Goal: Information Seeking & Learning: Learn about a topic

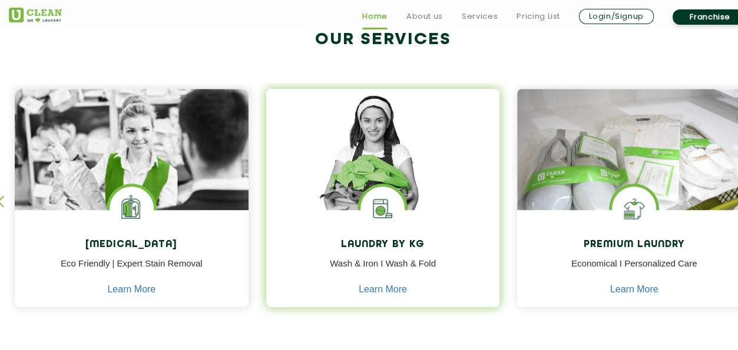
scroll to position [628, 0]
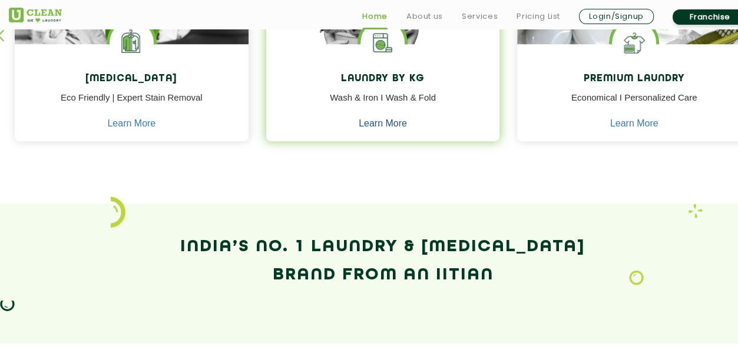
click at [387, 122] on link "Learn More" at bounding box center [383, 123] width 48 height 11
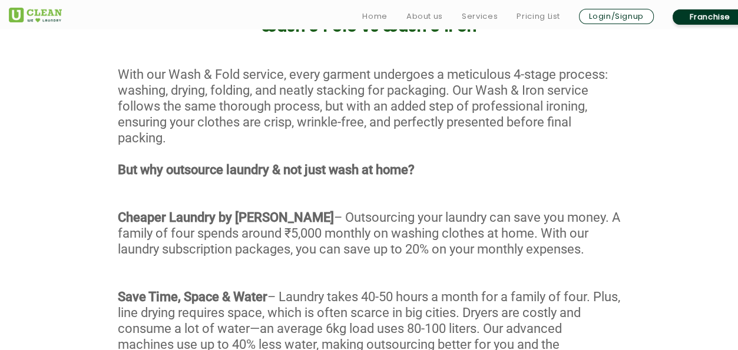
scroll to position [628, 0]
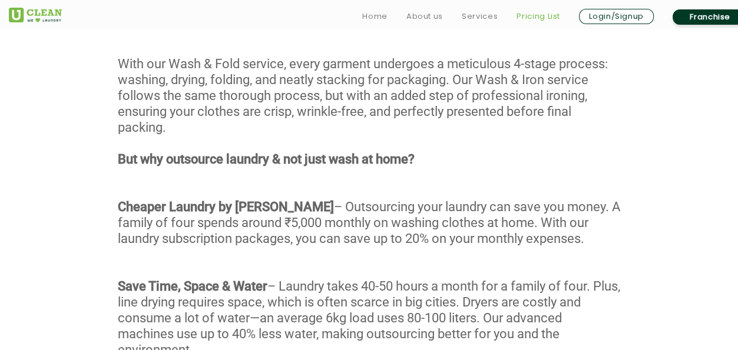
click at [548, 19] on link "Pricing List" at bounding box center [538, 16] width 44 height 14
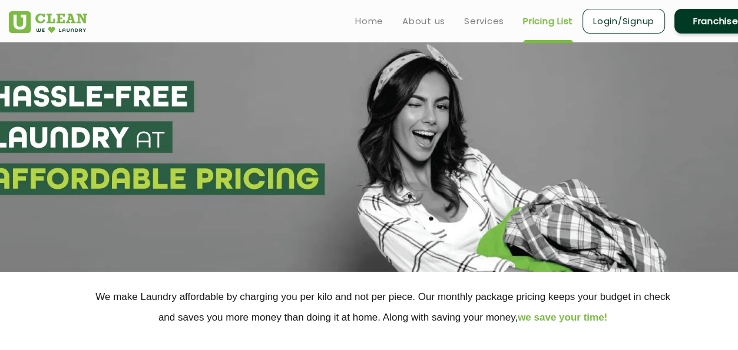
select select "0"
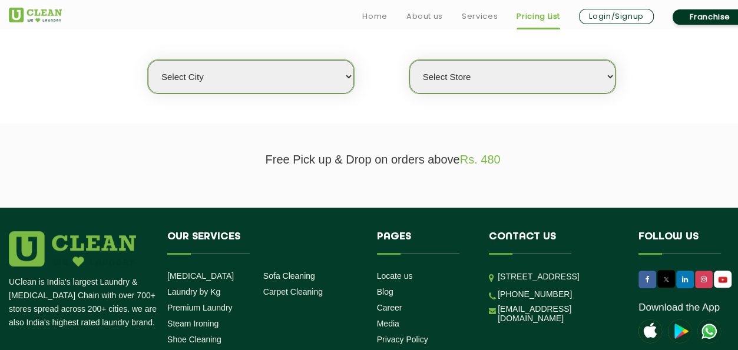
scroll to position [314, 0]
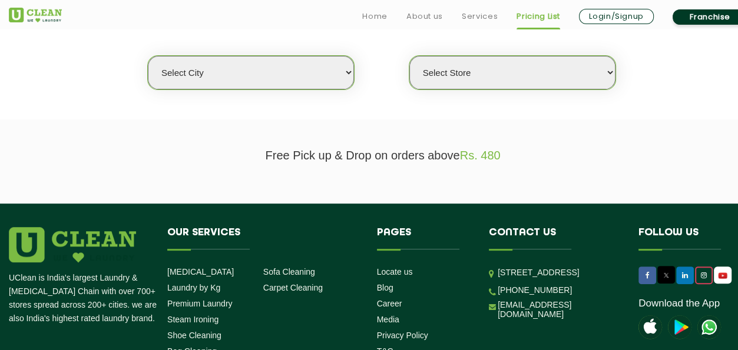
click at [703, 273] on icon at bounding box center [704, 275] width 6 height 7
